Goal: Transaction & Acquisition: Purchase product/service

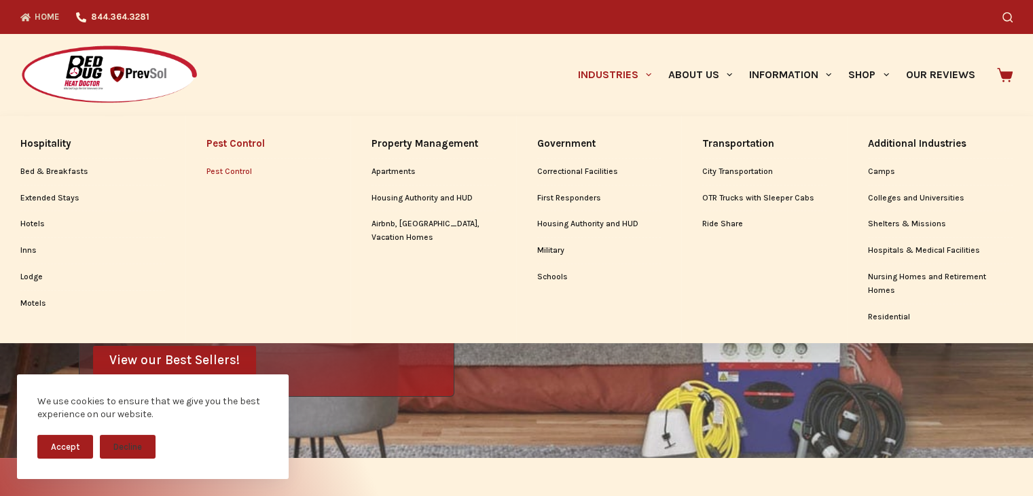
click at [221, 175] on link "Pest Control" at bounding box center [269, 172] width 124 height 26
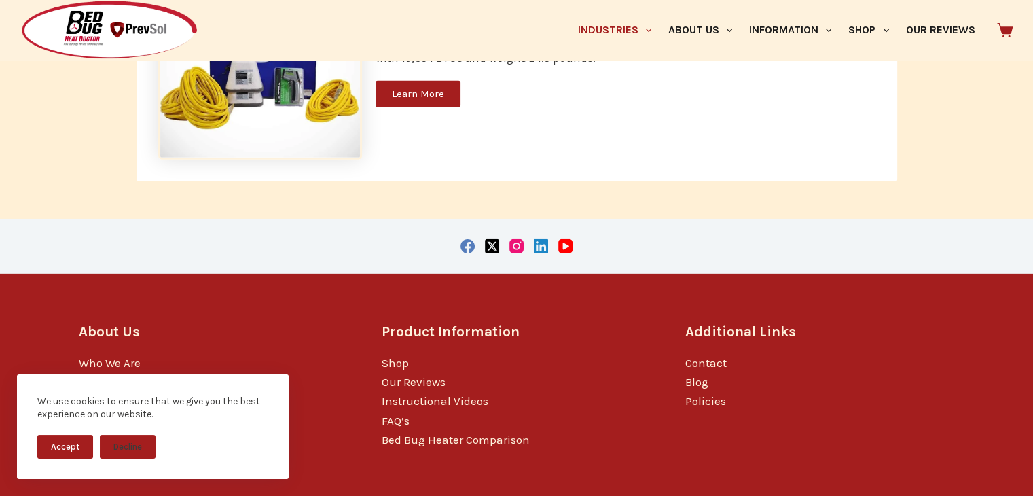
scroll to position [4172, 0]
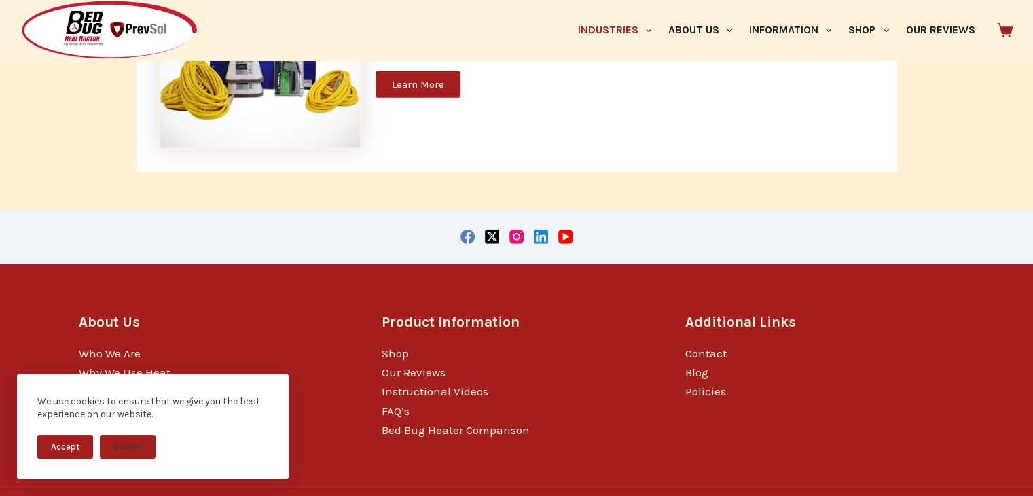
click at [70, 454] on button "Accept" at bounding box center [65, 447] width 56 height 24
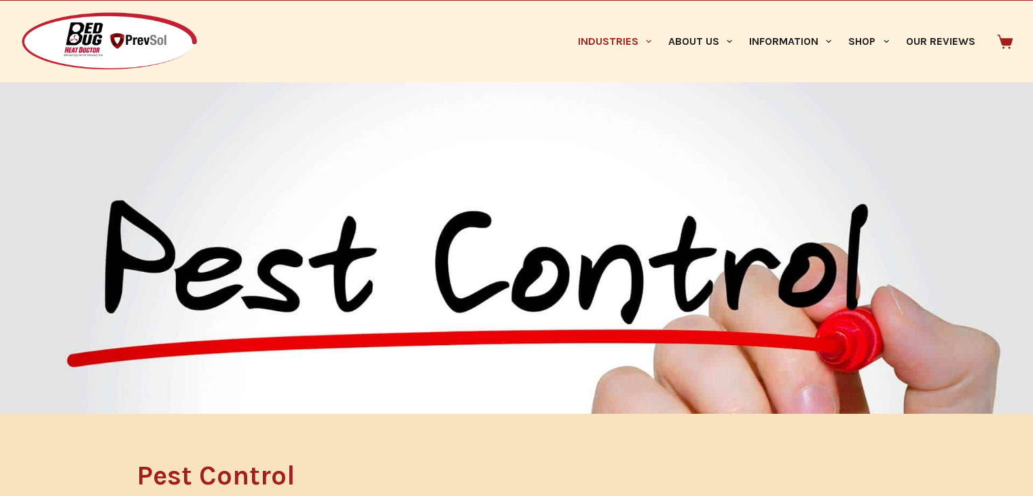
scroll to position [0, 0]
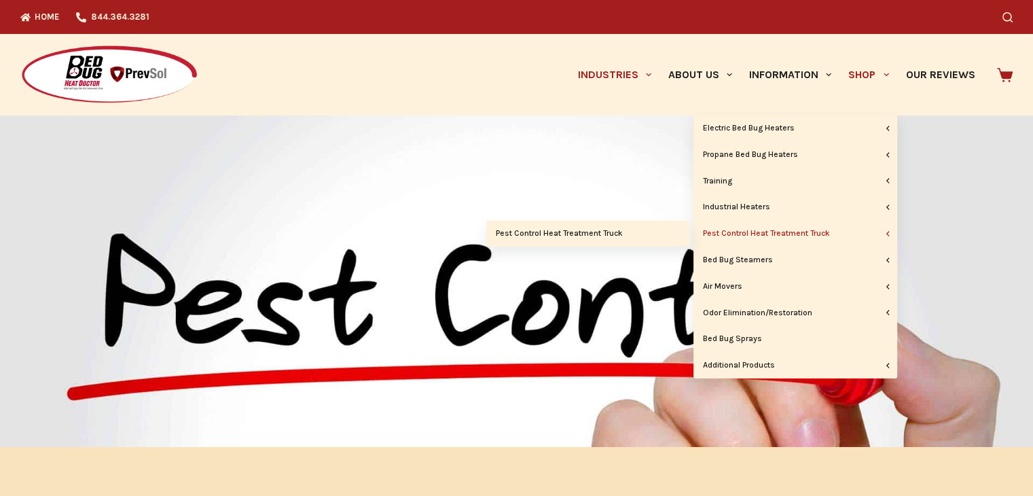
click at [739, 236] on link "Pest Control Heat Treatment Truck" at bounding box center [796, 234] width 204 height 26
click at [613, 239] on link "Pest Control Heat Treatment Truck" at bounding box center [588, 234] width 204 height 26
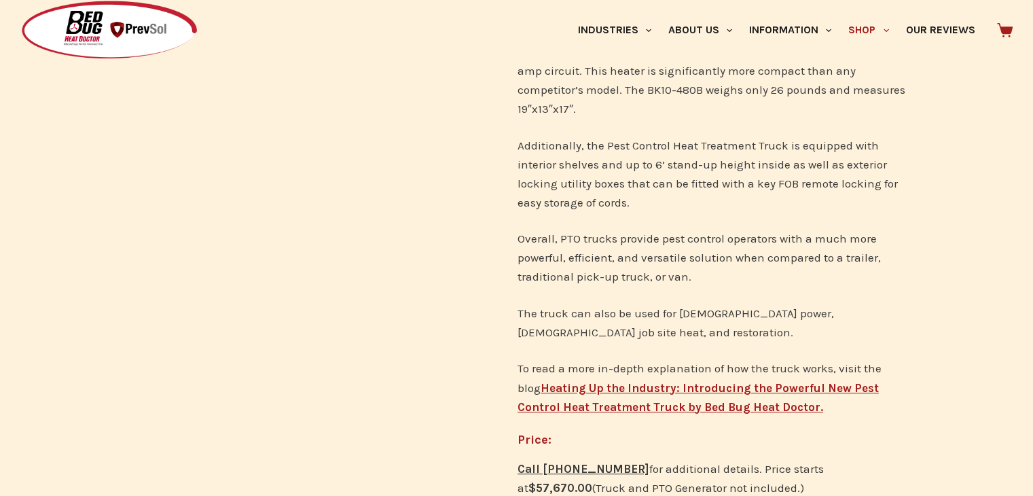
scroll to position [476, 0]
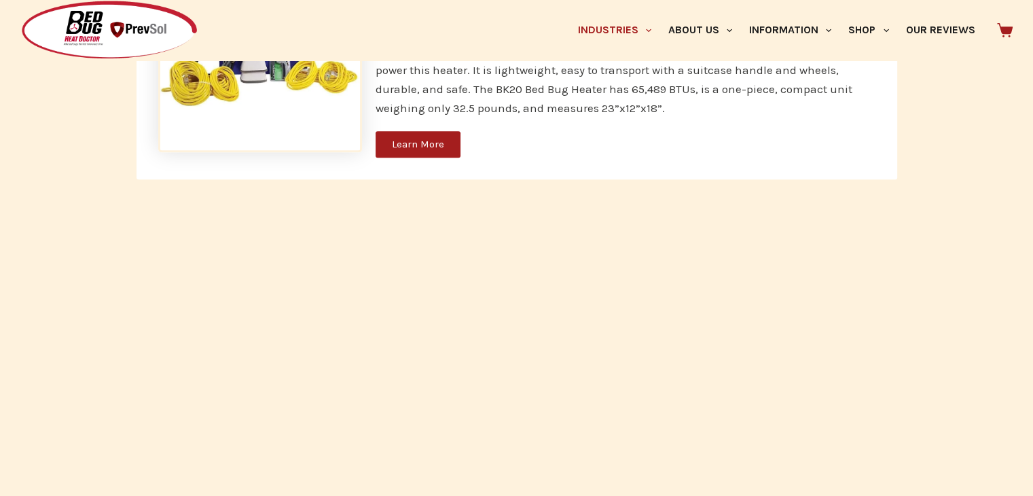
scroll to position [1699, 0]
